Goal: Find contact information: Obtain details needed to contact an individual or organization

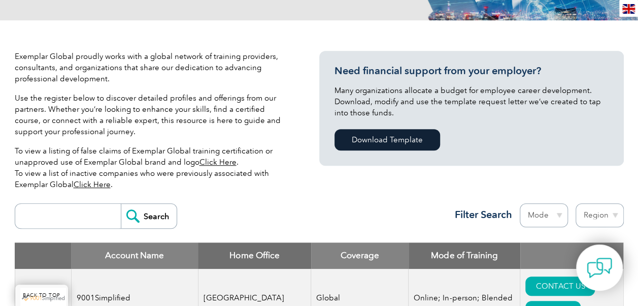
scroll to position [251, 0]
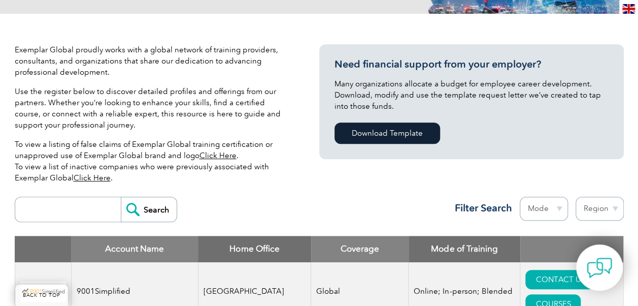
scroll to position [190, 0]
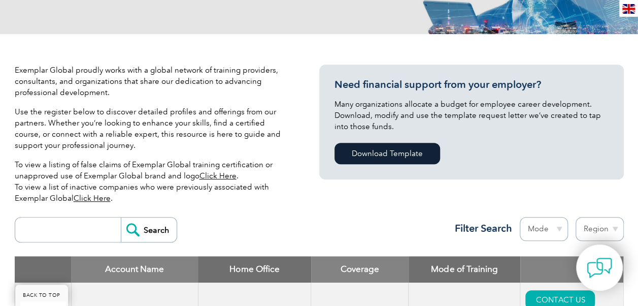
click at [69, 223] on input "search" at bounding box center [70, 229] width 100 height 24
type input "grow safe"
click at [121, 217] on input "Search" at bounding box center [149, 229] width 56 height 24
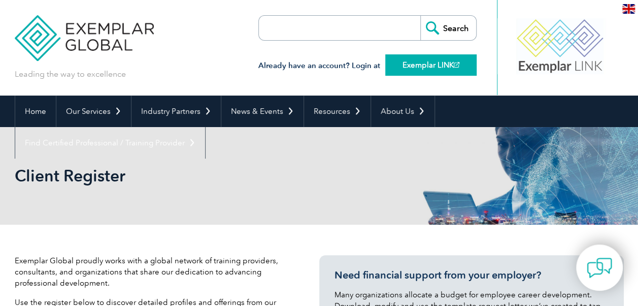
click at [423, 63] on link "Exemplar LINK" at bounding box center [430, 64] width 91 height 21
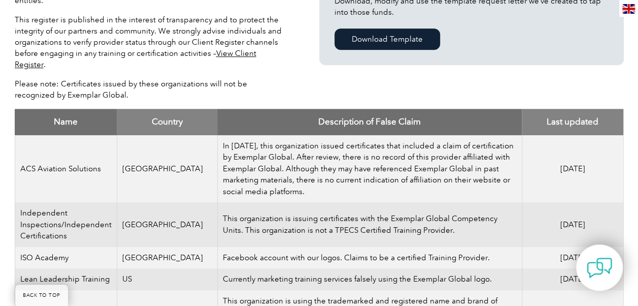
scroll to position [323, 0]
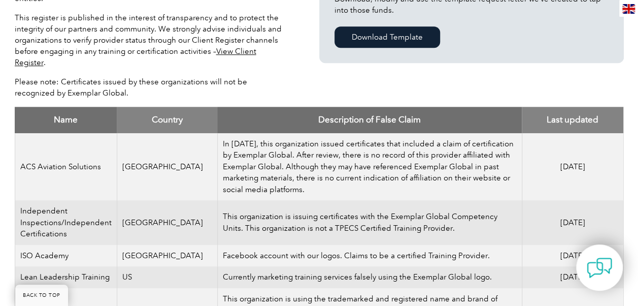
click at [174, 107] on th "Country" at bounding box center [167, 120] width 100 height 26
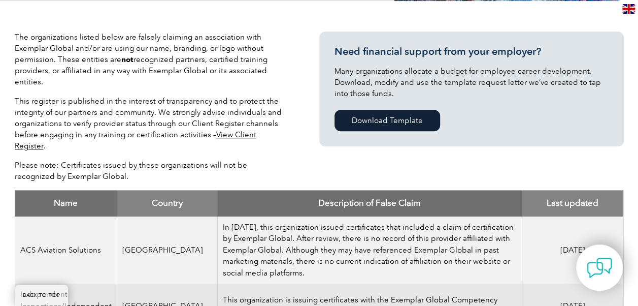
scroll to position [210, 0]
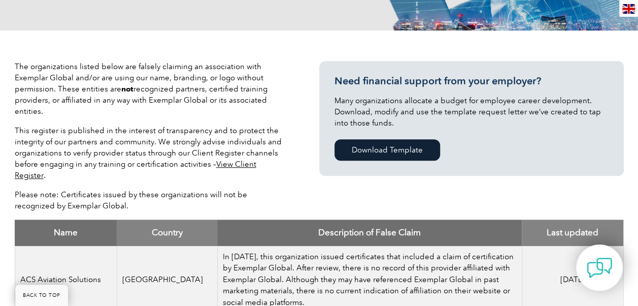
click at [253, 163] on link "View Client Register" at bounding box center [136, 169] width 242 height 20
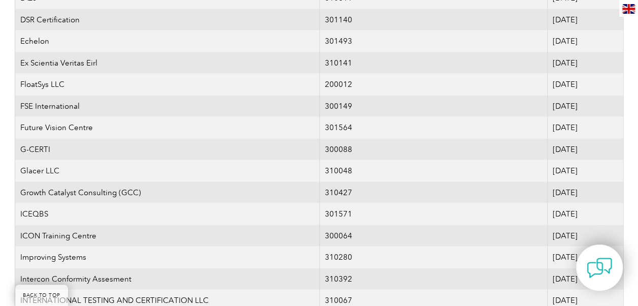
scroll to position [1088, 0]
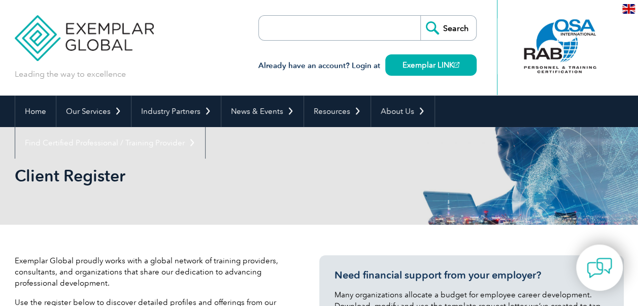
scroll to position [267, 0]
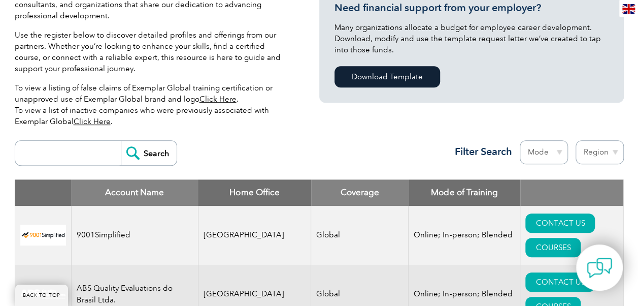
click at [552, 157] on select "Mode Online In-person Blended" at bounding box center [544, 152] width 48 height 24
drag, startPoint x: 552, startPoint y: 157, endPoint x: 582, endPoint y: 153, distance: 30.7
click at [582, 140] on form "Region [GEOGRAPHIC_DATA] [GEOGRAPHIC_DATA] [GEOGRAPHIC_DATA] [GEOGRAPHIC_DATA] …" at bounding box center [522, 140] width 203 height 0
click at [582, 153] on select "Region [GEOGRAPHIC_DATA] [GEOGRAPHIC_DATA] [GEOGRAPHIC_DATA] [GEOGRAPHIC_DATA] …" at bounding box center [600, 152] width 48 height 24
select select "[GEOGRAPHIC_DATA]"
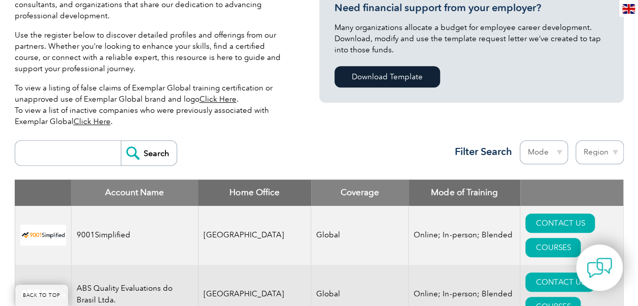
click at [576, 140] on select "Region [GEOGRAPHIC_DATA] [GEOGRAPHIC_DATA] [GEOGRAPHIC_DATA] [GEOGRAPHIC_DATA] …" at bounding box center [600, 152] width 48 height 24
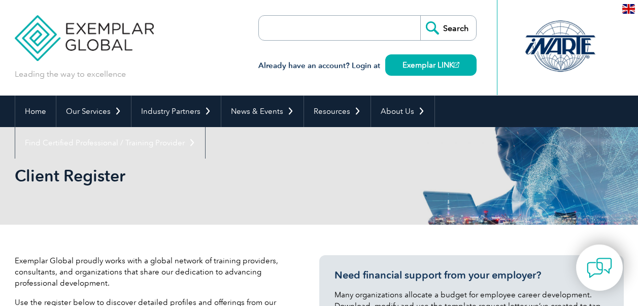
select select "[GEOGRAPHIC_DATA]"
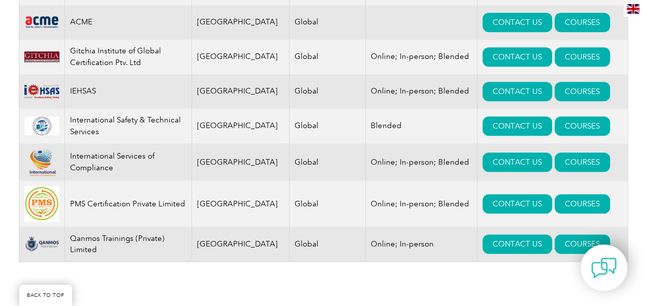
scroll to position [511, 0]
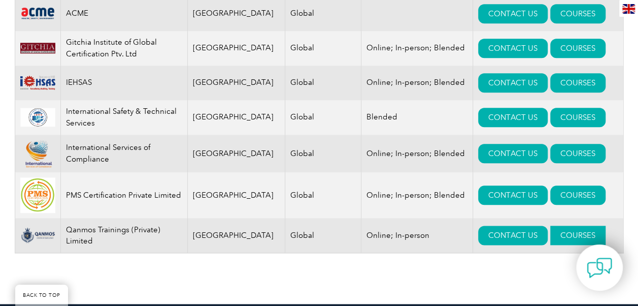
click at [562, 241] on link "COURSES" at bounding box center [577, 234] width 55 height 19
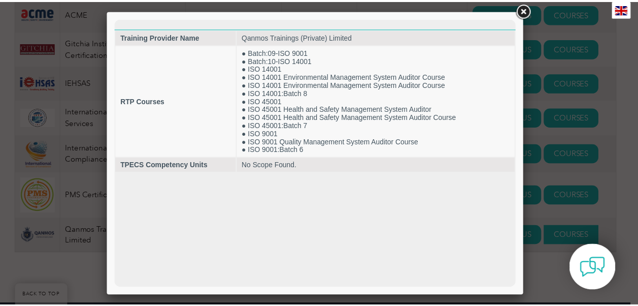
scroll to position [0, 0]
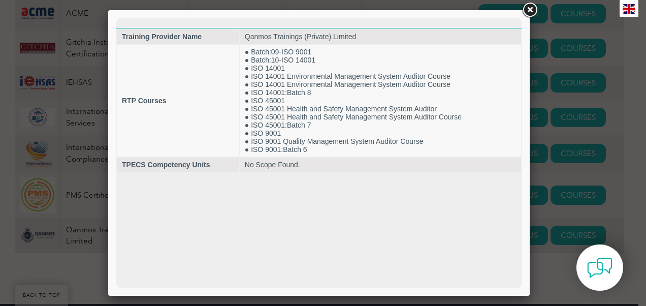
click at [530, 6] on link at bounding box center [529, 10] width 18 height 18
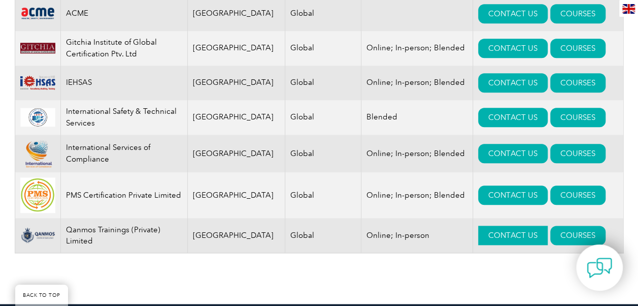
click at [490, 239] on link "CONTACT US" at bounding box center [513, 234] width 70 height 19
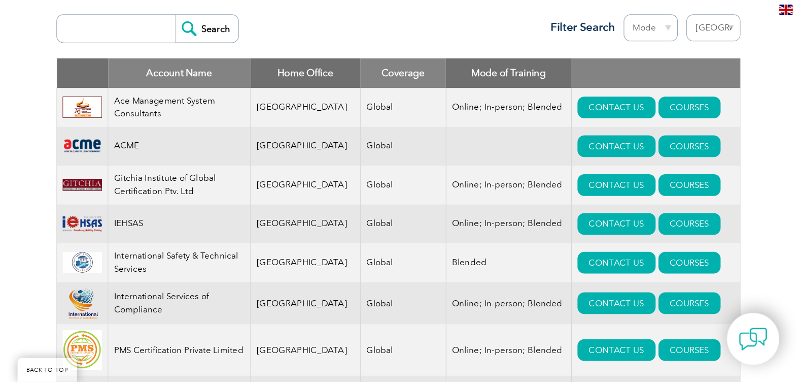
scroll to position [394, 0]
